Goal: Task Accomplishment & Management: Manage account settings

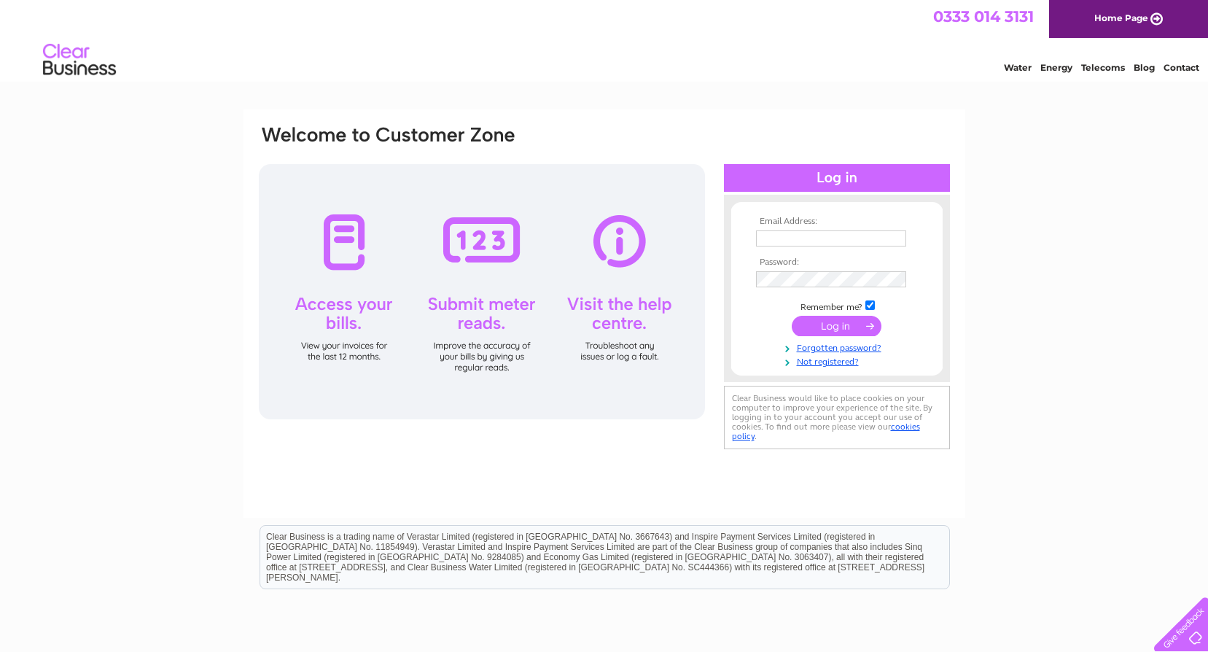
type input "[EMAIL_ADDRESS][DOMAIN_NAME]"
click at [841, 326] on input "submit" at bounding box center [837, 326] width 90 height 20
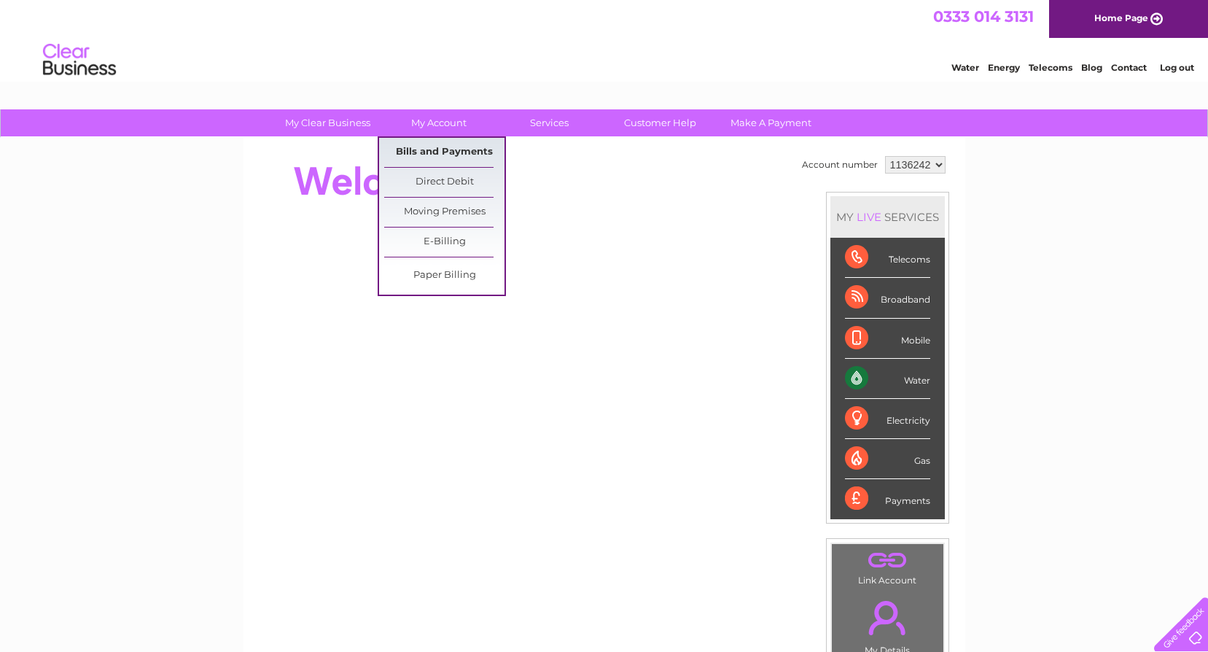
click at [445, 151] on link "Bills and Payments" at bounding box center [444, 152] width 120 height 29
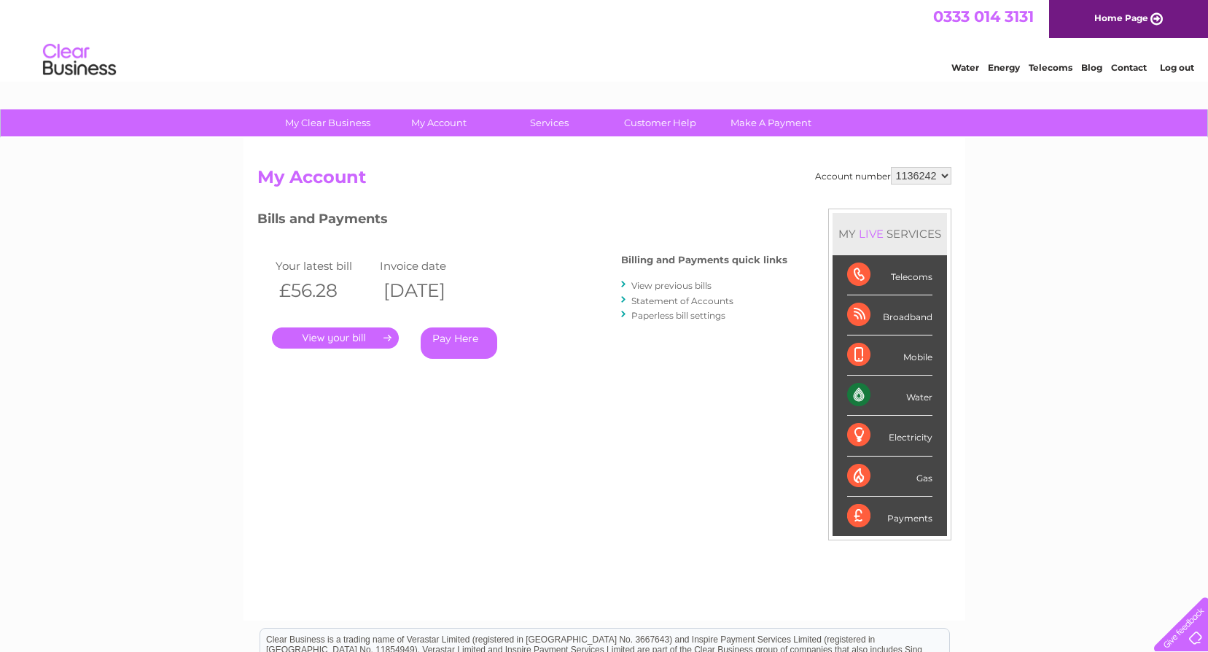
click at [380, 338] on link "." at bounding box center [335, 337] width 127 height 21
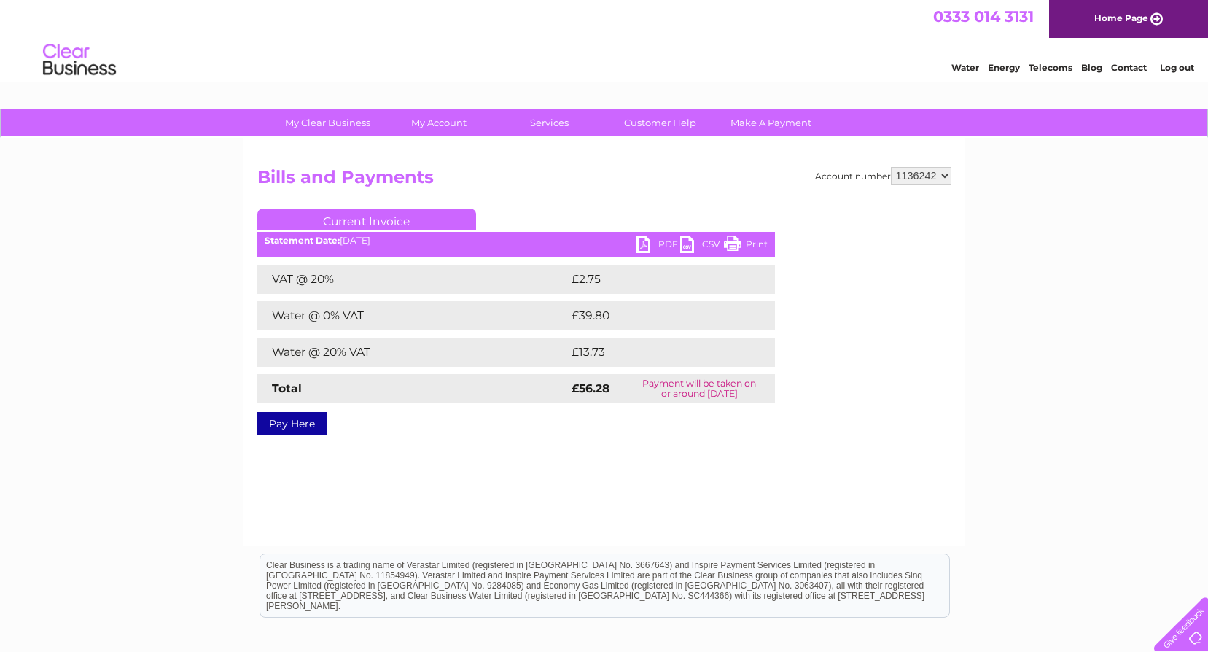
click at [738, 241] on link "Print" at bounding box center [746, 246] width 44 height 21
click at [642, 244] on link "PDF" at bounding box center [659, 246] width 44 height 21
click at [645, 239] on link "PDF" at bounding box center [659, 246] width 44 height 21
click at [643, 244] on link "PDF" at bounding box center [659, 246] width 44 height 21
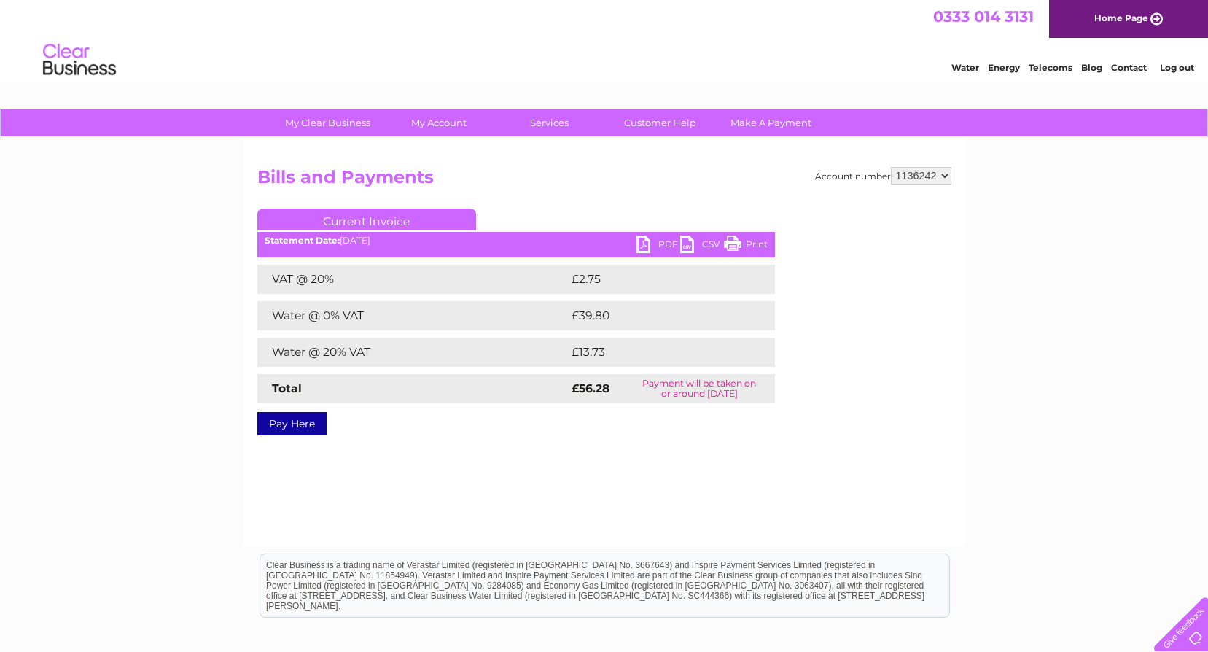
click at [643, 244] on link "PDF" at bounding box center [659, 246] width 44 height 21
click at [1181, 69] on link "Log out" at bounding box center [1177, 67] width 34 height 11
